Goal: Task Accomplishment & Management: Manage account settings

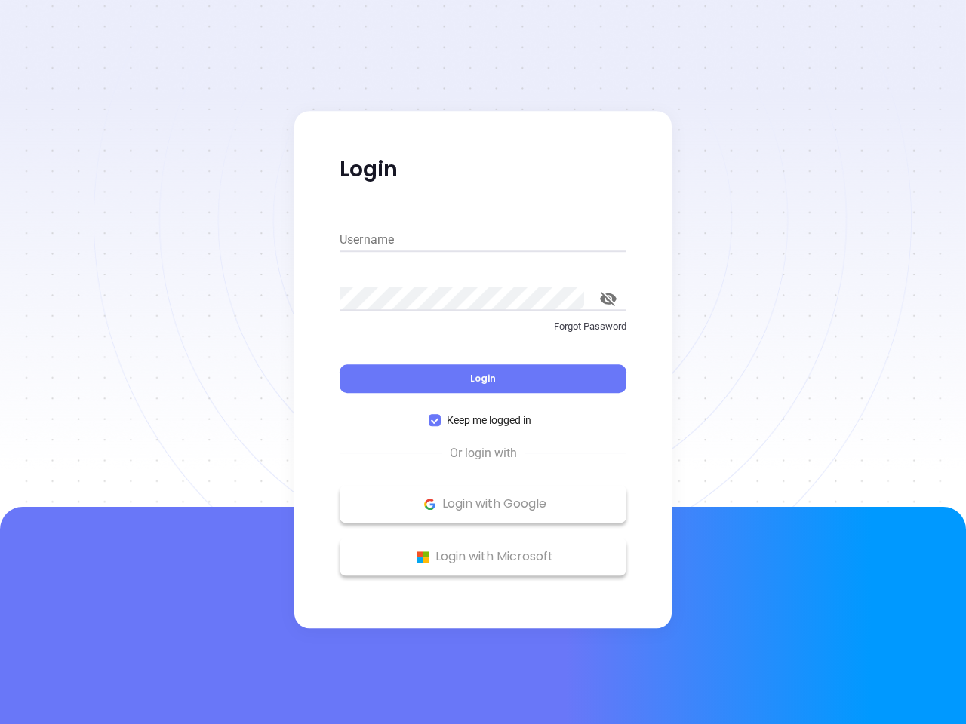
click at [483, 362] on div "Login" at bounding box center [482, 369] width 287 height 47
click at [483, 240] on input "Username" at bounding box center [482, 240] width 287 height 24
click at [608, 299] on icon "toggle password visibility" at bounding box center [608, 299] width 17 height 14
click at [483, 379] on span "Login" at bounding box center [483, 378] width 26 height 13
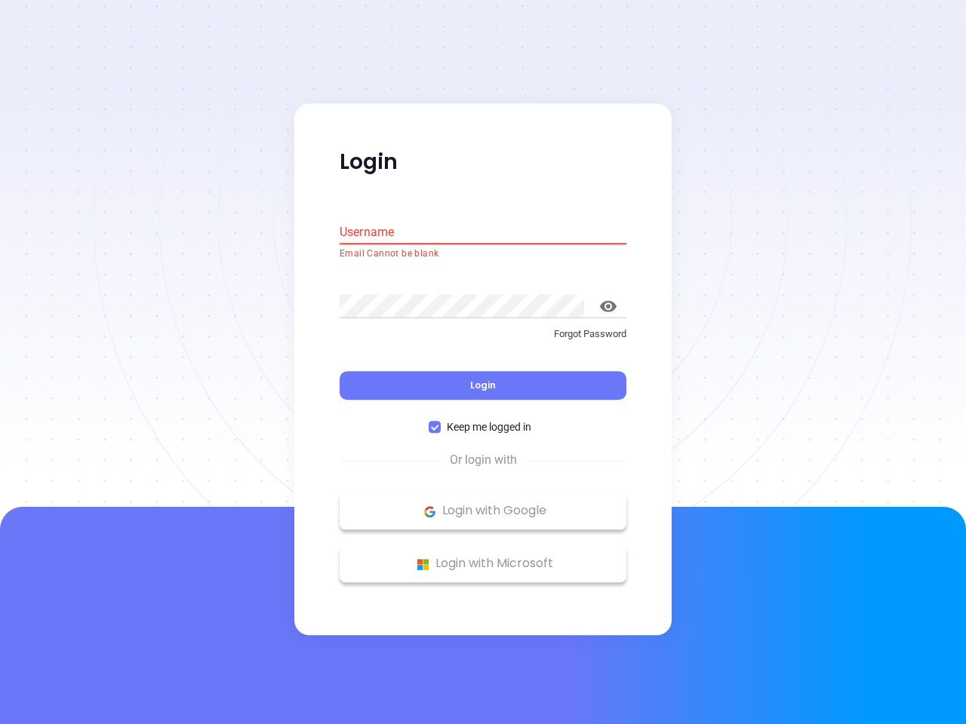
click at [483, 420] on span "Keep me logged in" at bounding box center [489, 427] width 97 height 17
click at [441, 422] on input "Keep me logged in" at bounding box center [435, 428] width 12 height 12
checkbox input "false"
click at [483, 504] on p "Login with Google" at bounding box center [483, 511] width 272 height 23
click at [483, 557] on p "Login with Microsoft" at bounding box center [483, 564] width 272 height 23
